Goal: Navigation & Orientation: Find specific page/section

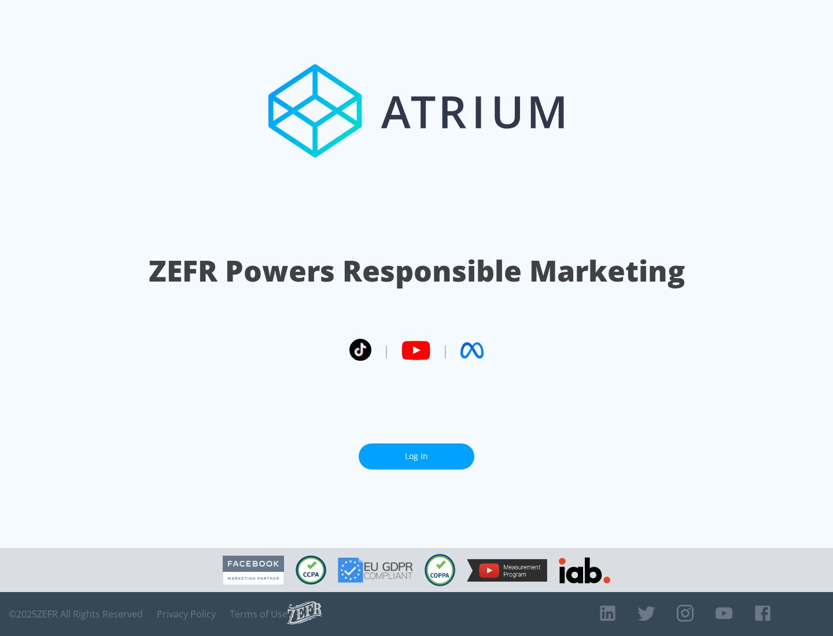
click at [416, 456] on link "Log In" at bounding box center [417, 457] width 116 height 26
